Goal: Information Seeking & Learning: Learn about a topic

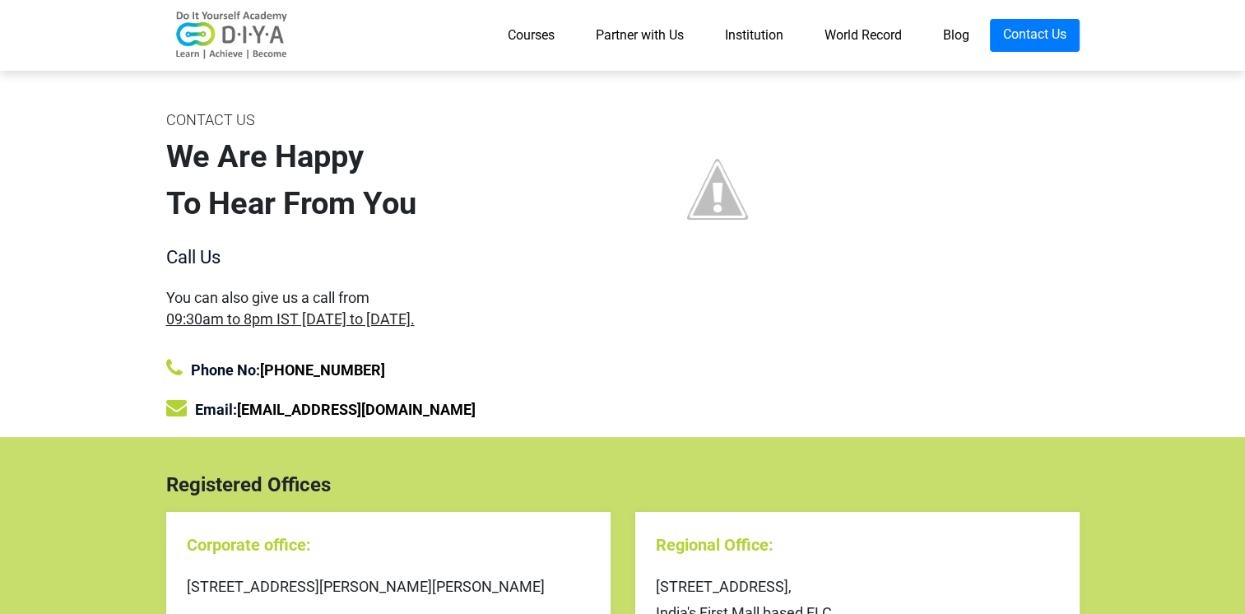
click at [170, 366] on icon at bounding box center [174, 368] width 16 height 21
click at [315, 379] on link "+91 95959 18000" at bounding box center [322, 369] width 125 height 17
click at [943, 47] on link "Blog" at bounding box center [956, 35] width 67 height 33
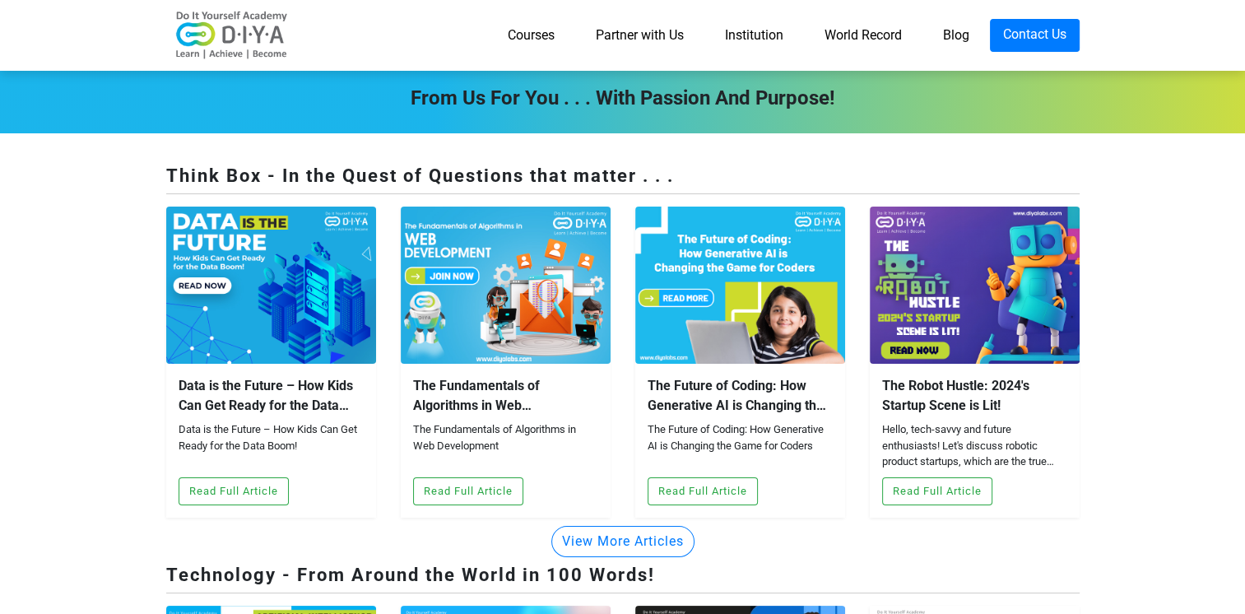
drag, startPoint x: 1015, startPoint y: 491, endPoint x: 999, endPoint y: 491, distance: 15.6
